Goal: Find specific page/section: Find specific page/section

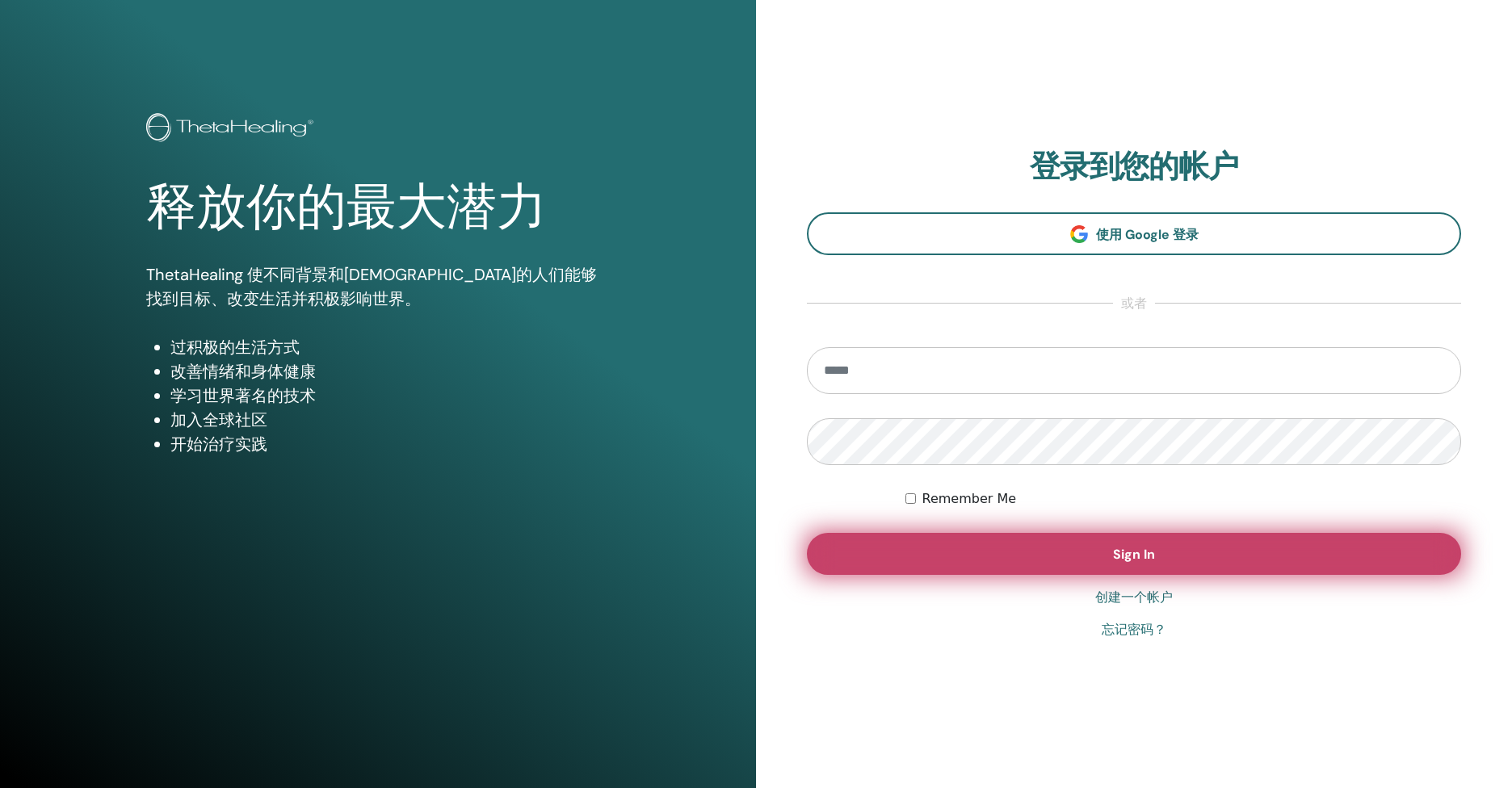
type input "**********"
click at [972, 569] on button "Sign In" at bounding box center [1133, 553] width 654 height 42
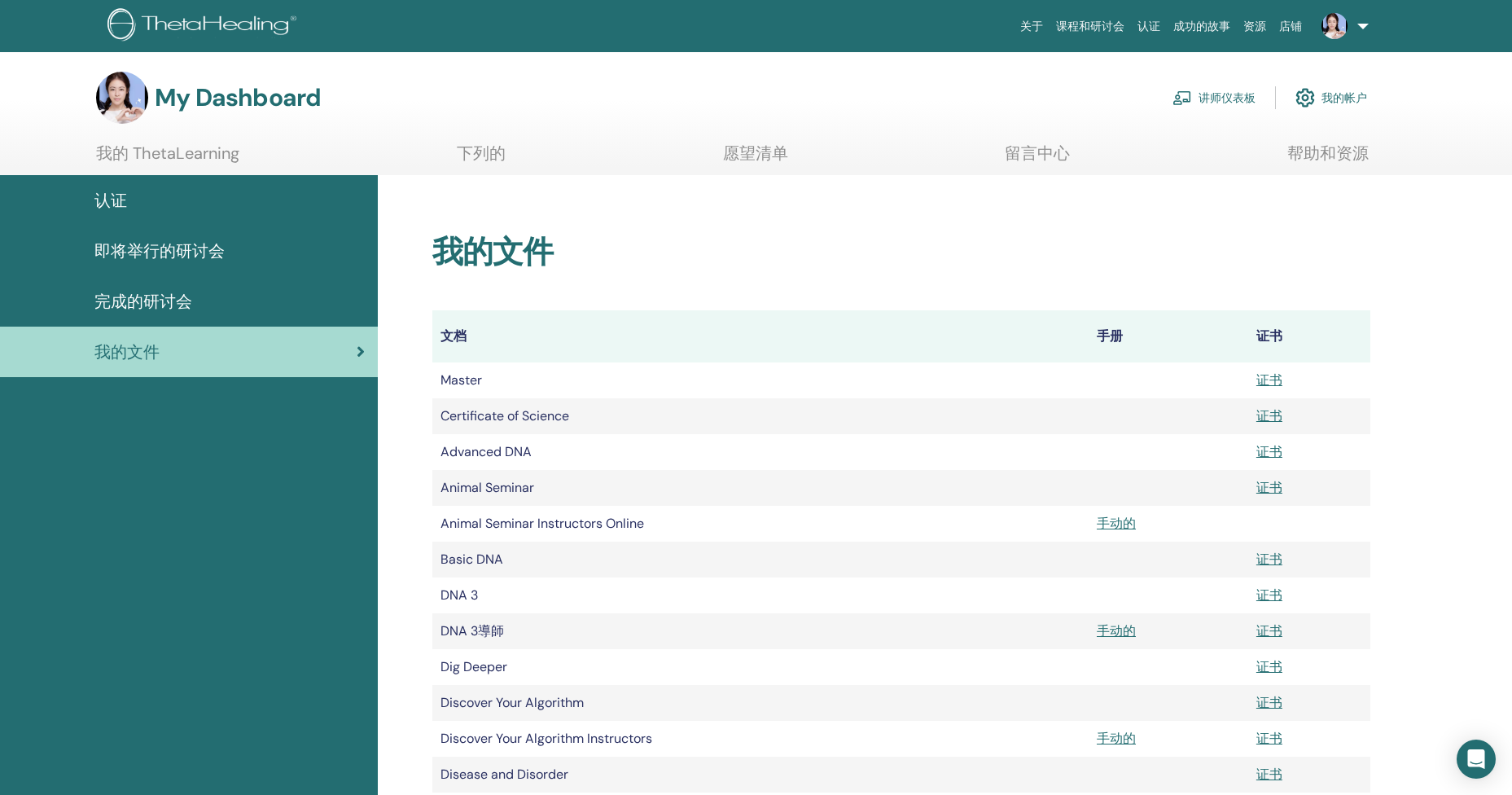
click at [135, 204] on div "认证" at bounding box center [189, 200] width 352 height 24
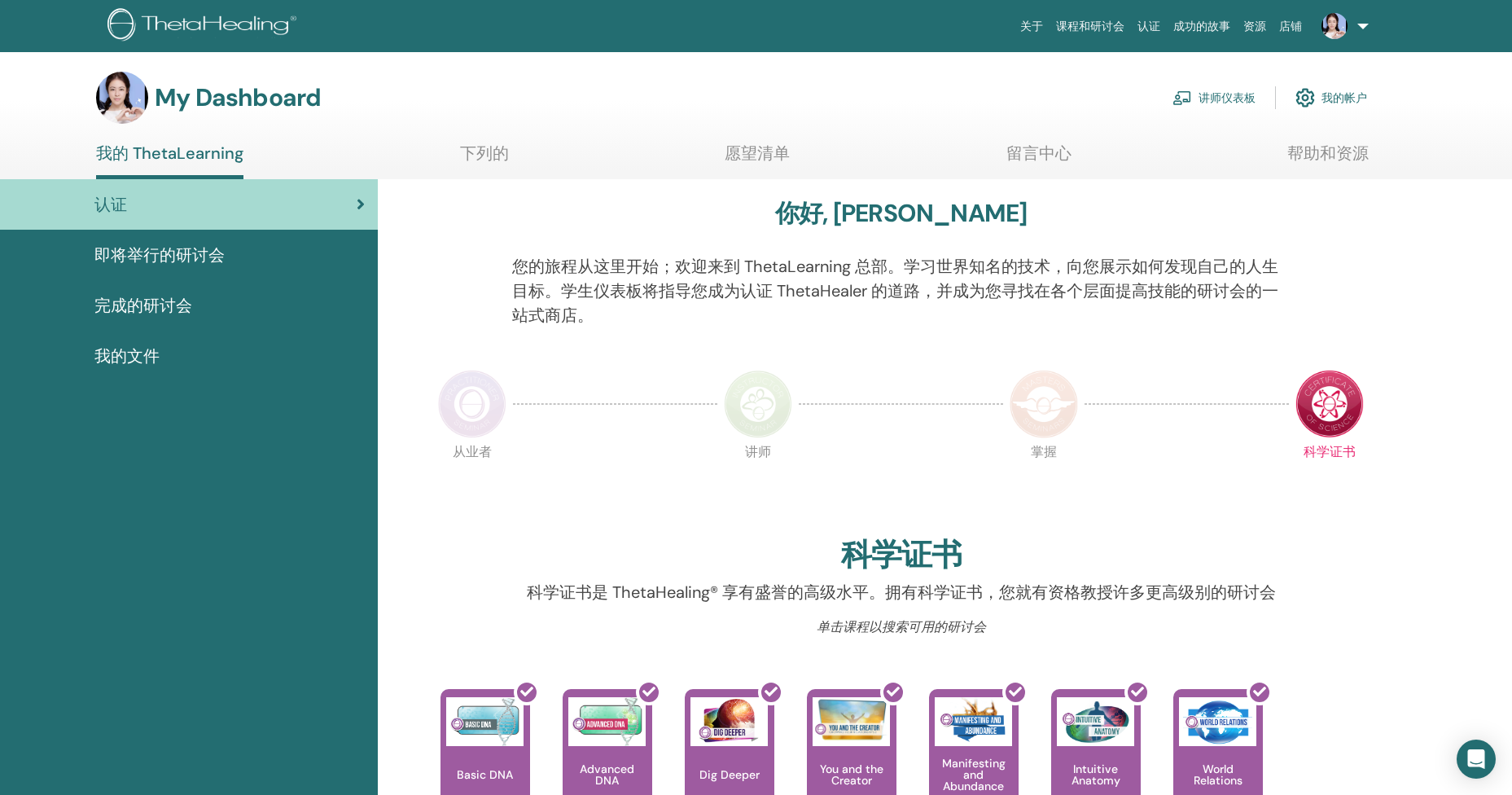
click at [471, 403] on img at bounding box center [472, 404] width 68 height 68
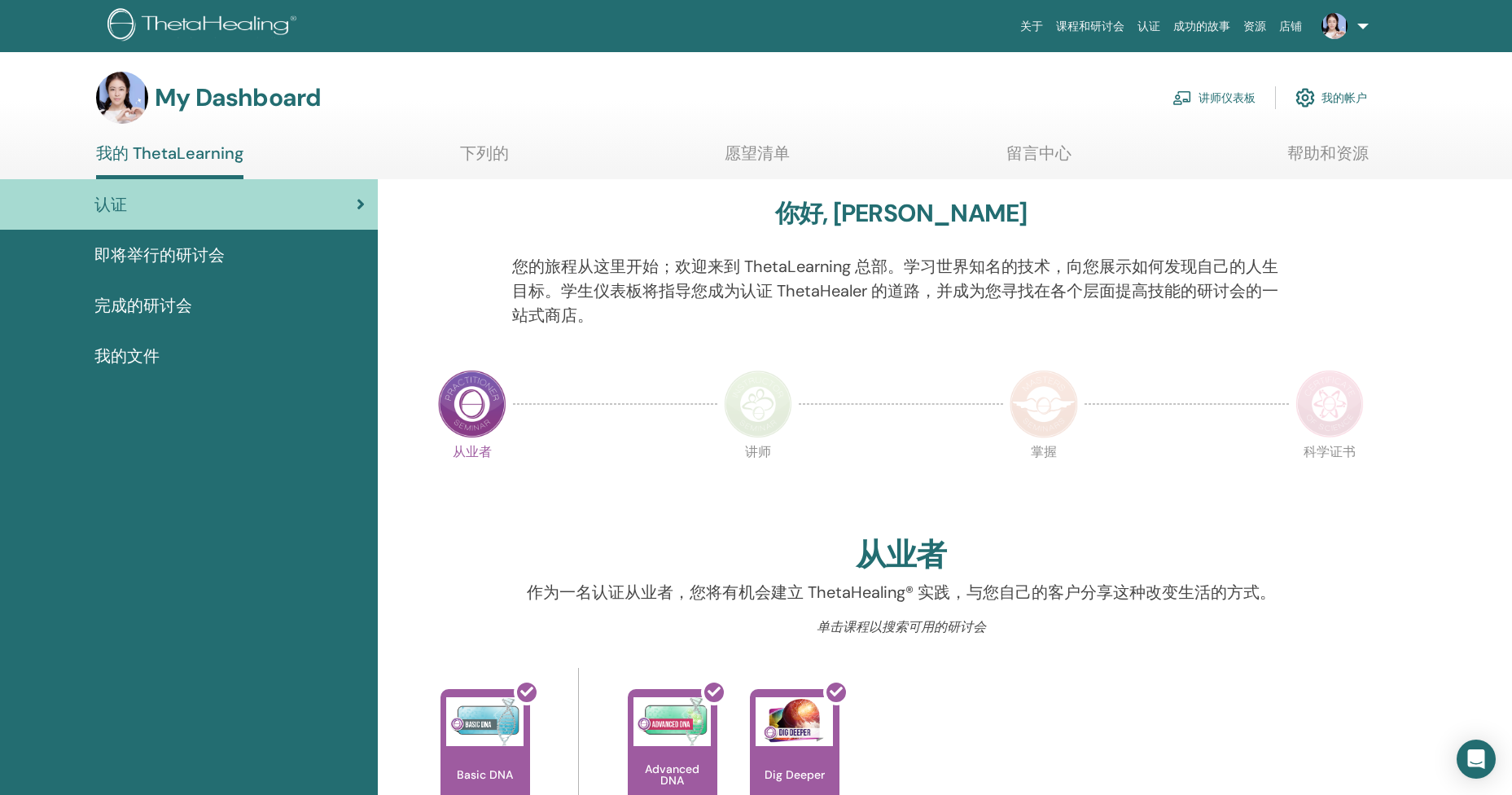
click at [770, 398] on img at bounding box center [758, 404] width 68 height 68
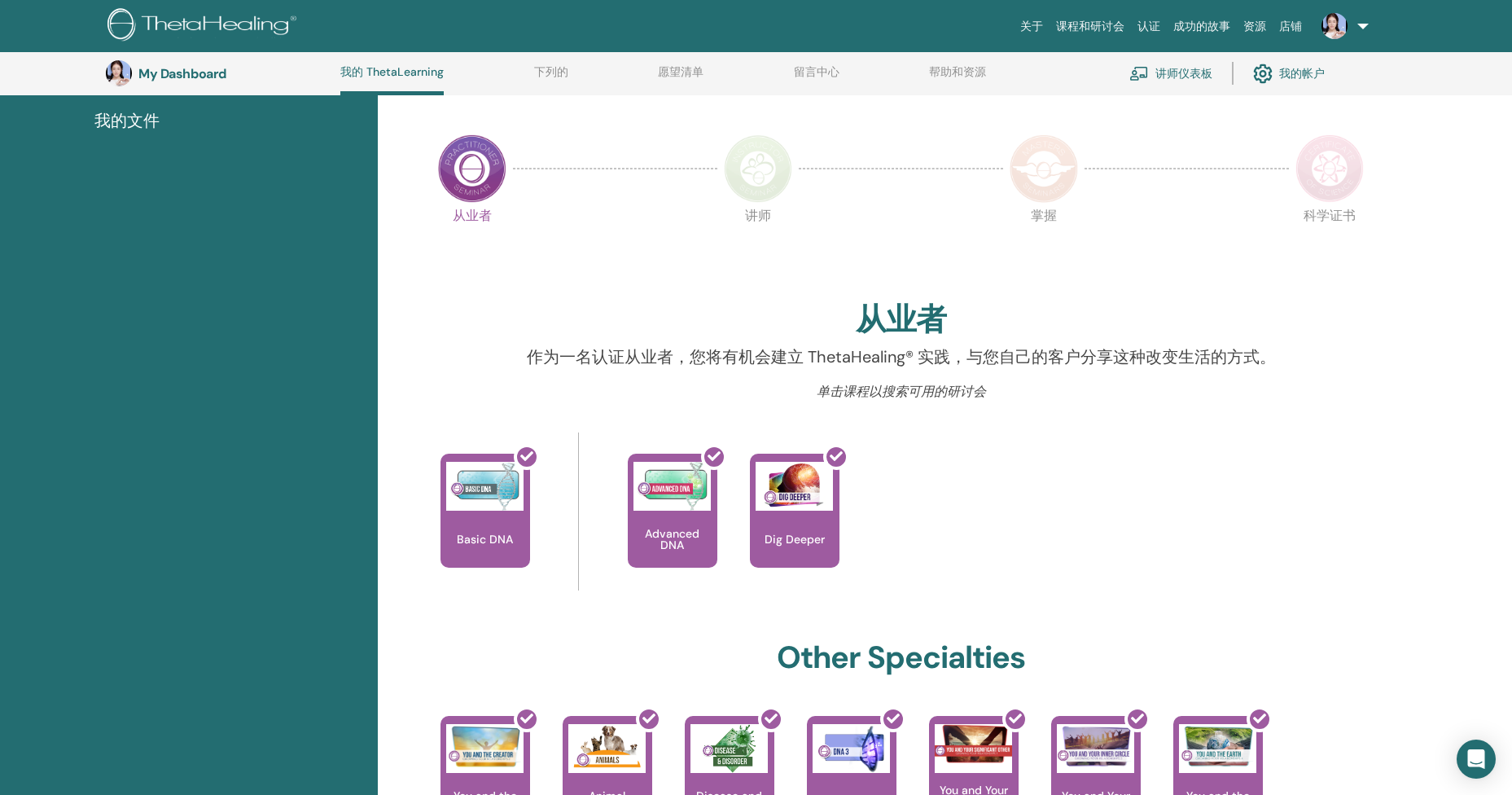
scroll to position [384, 0]
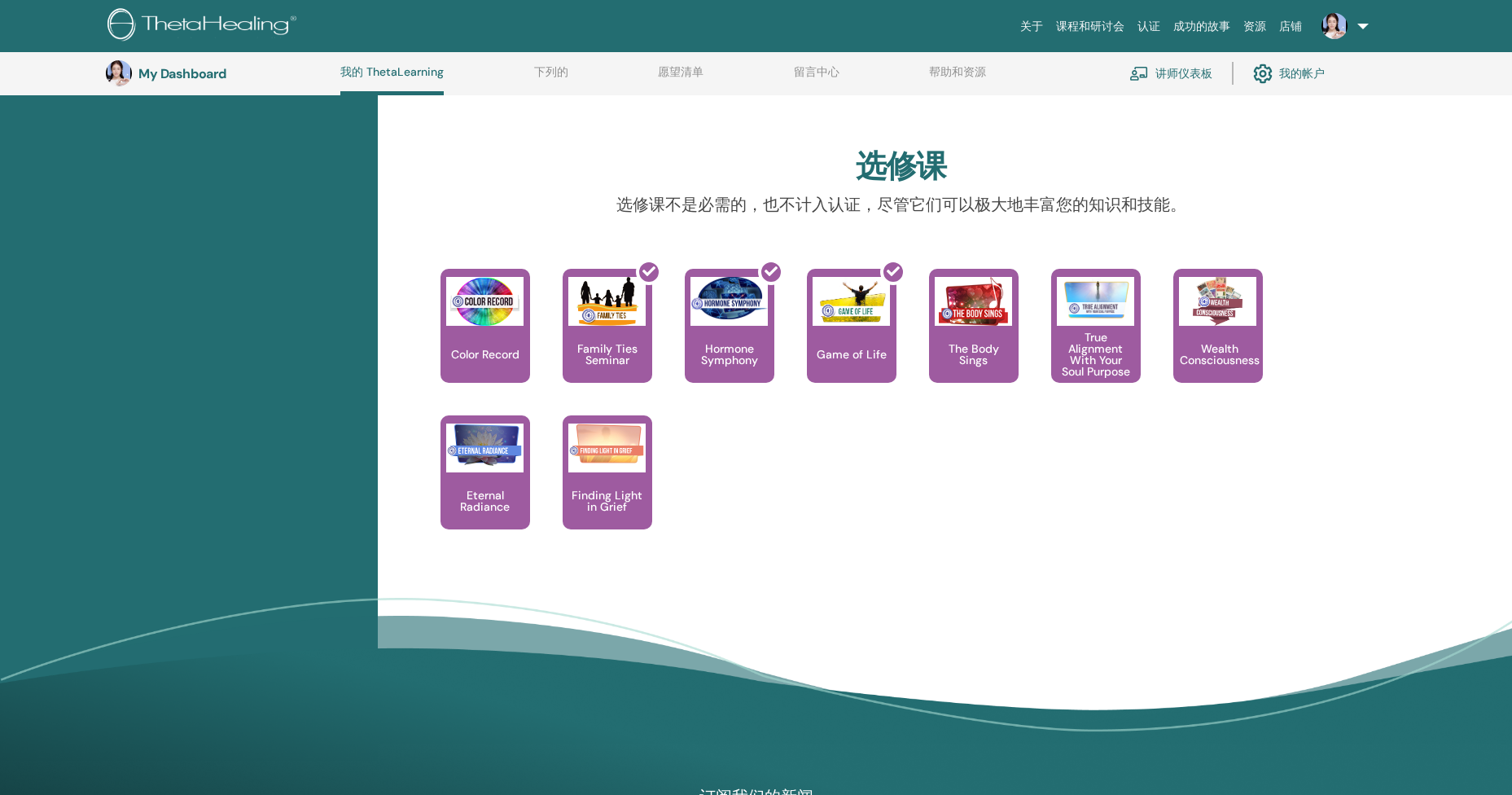
scroll to position [1234, 0]
click at [495, 497] on p "Eternal Radiance" at bounding box center [485, 500] width 90 height 23
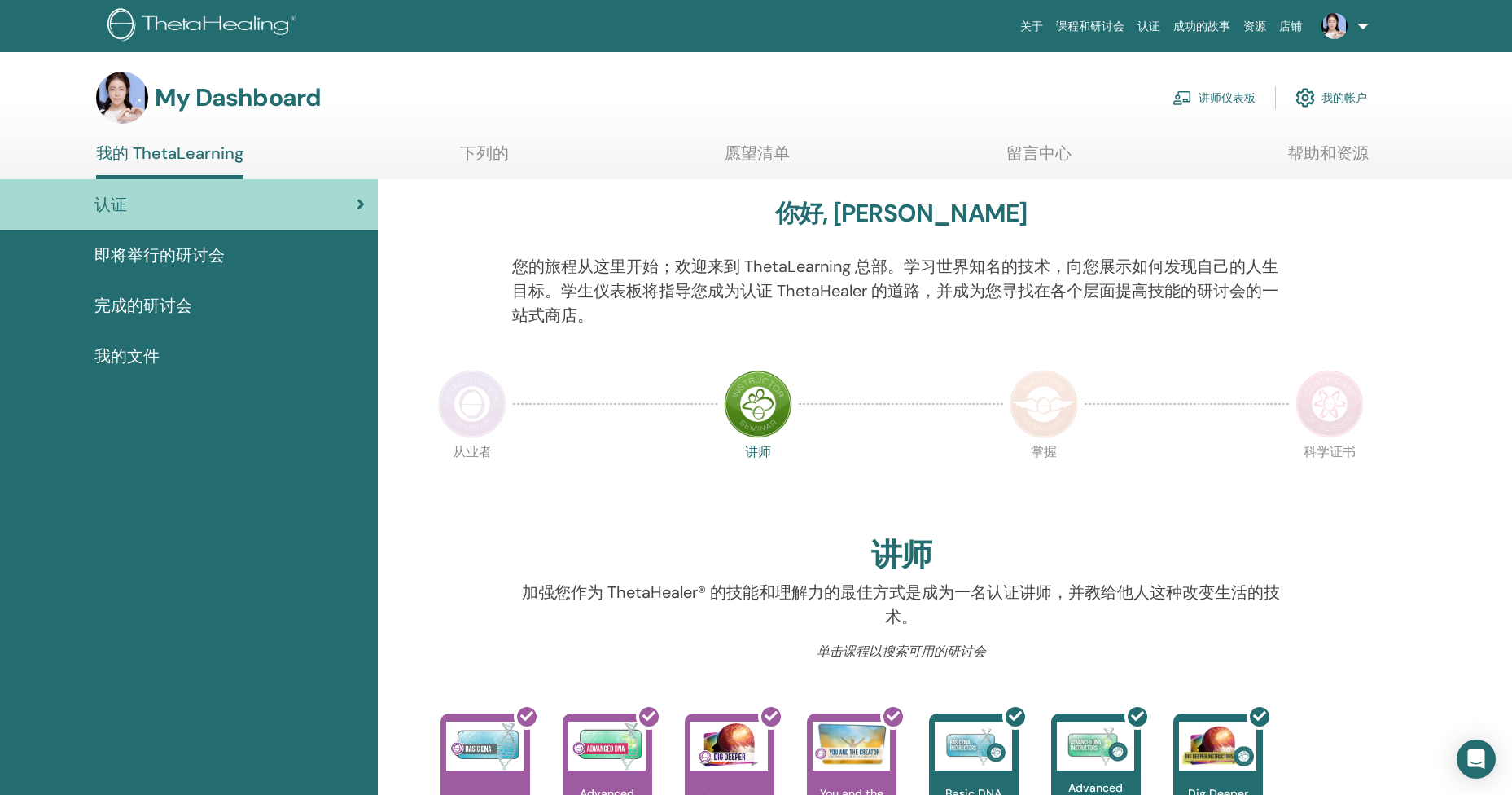
click at [191, 258] on span "即将举行的研讨会" at bounding box center [159, 255] width 130 height 24
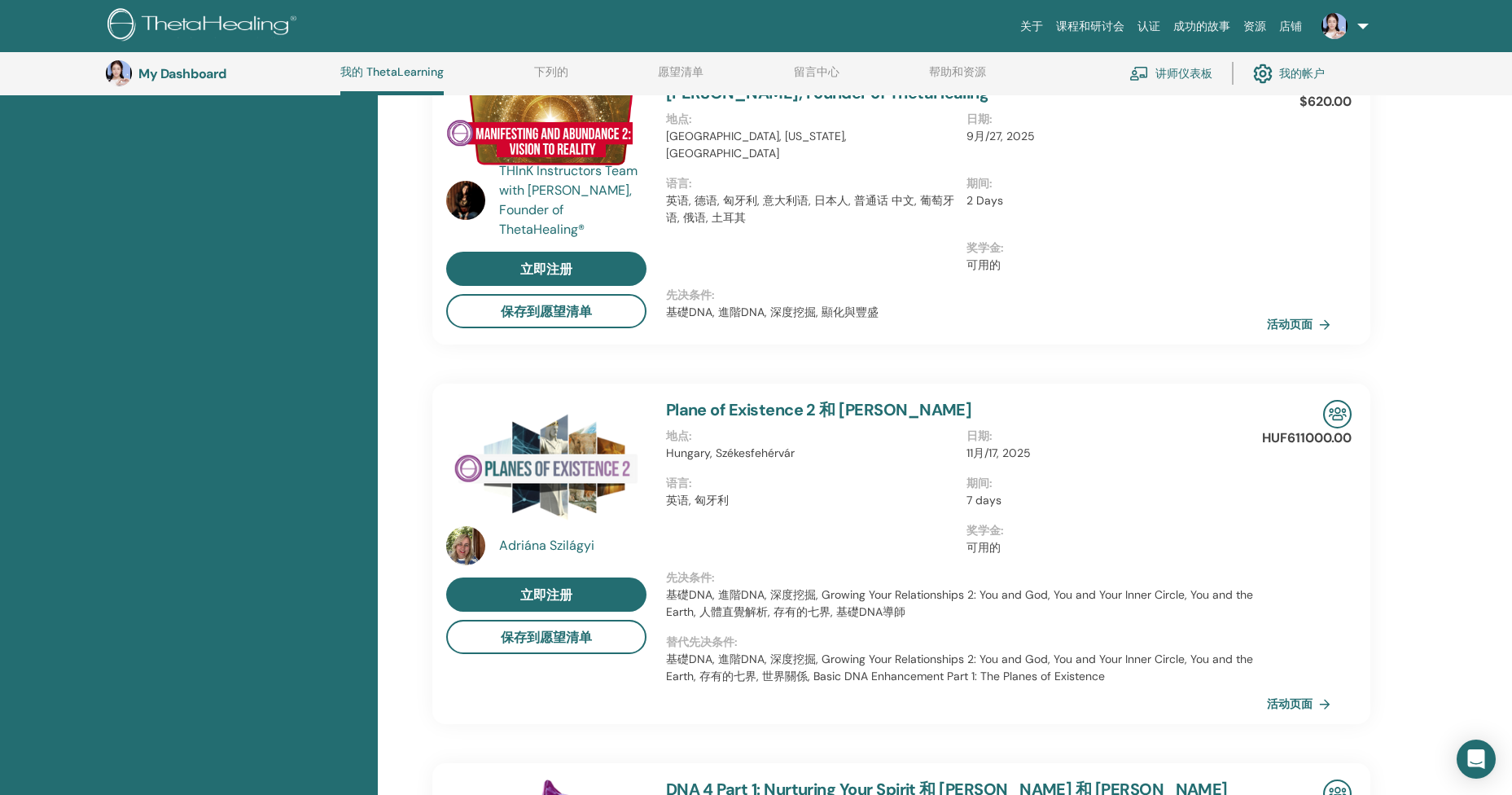
scroll to position [401, 0]
